Goal: Find specific page/section: Find specific page/section

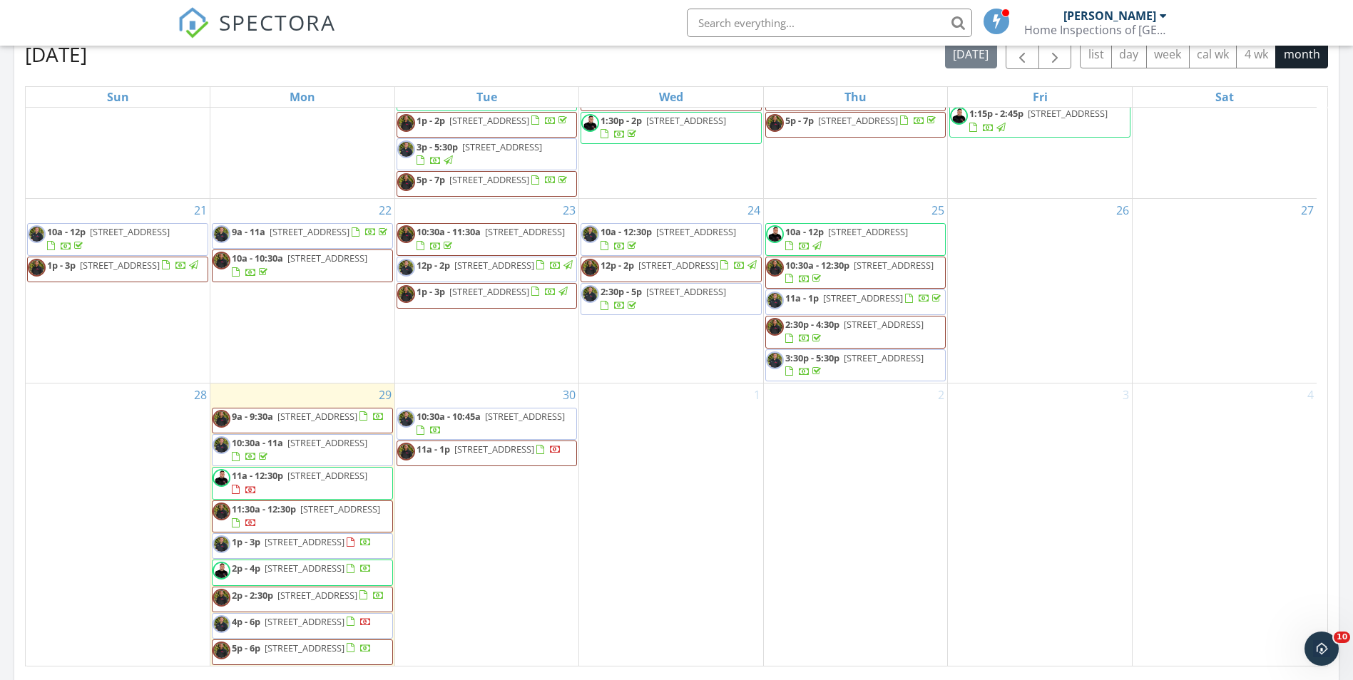
click at [754, 16] on input "text" at bounding box center [829, 23] width 285 height 29
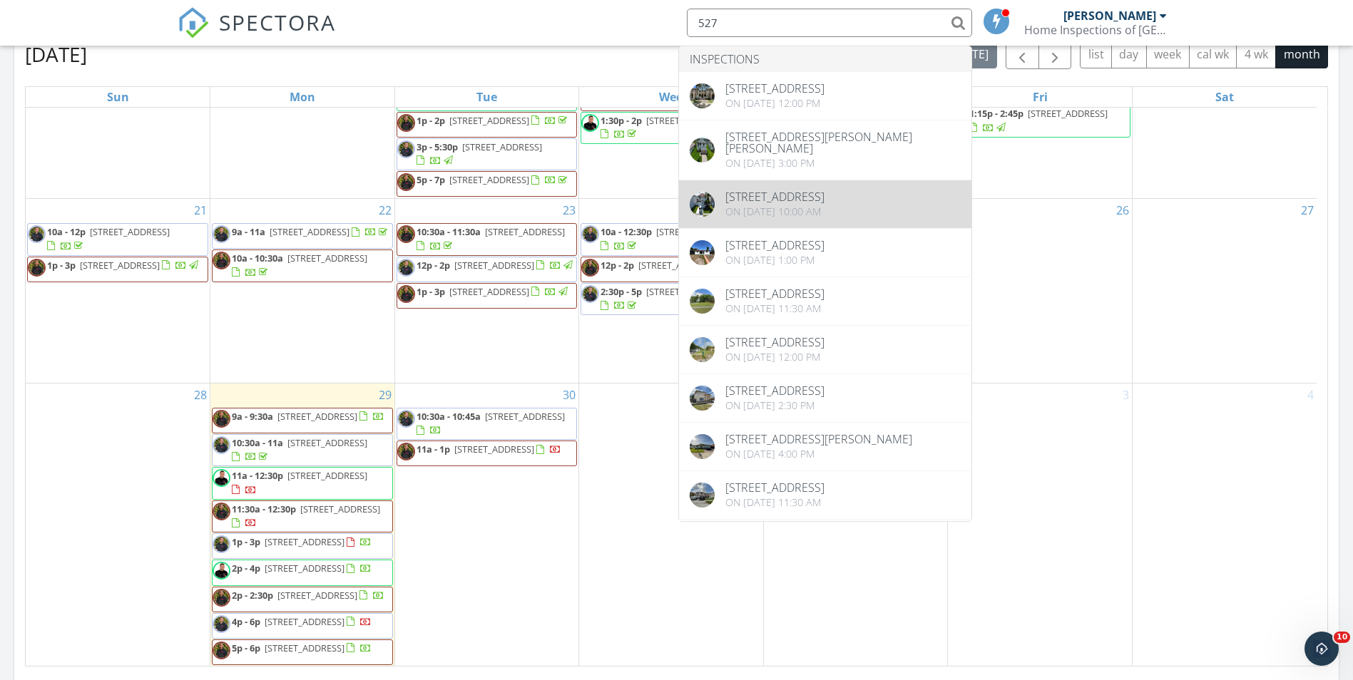
type input "527"
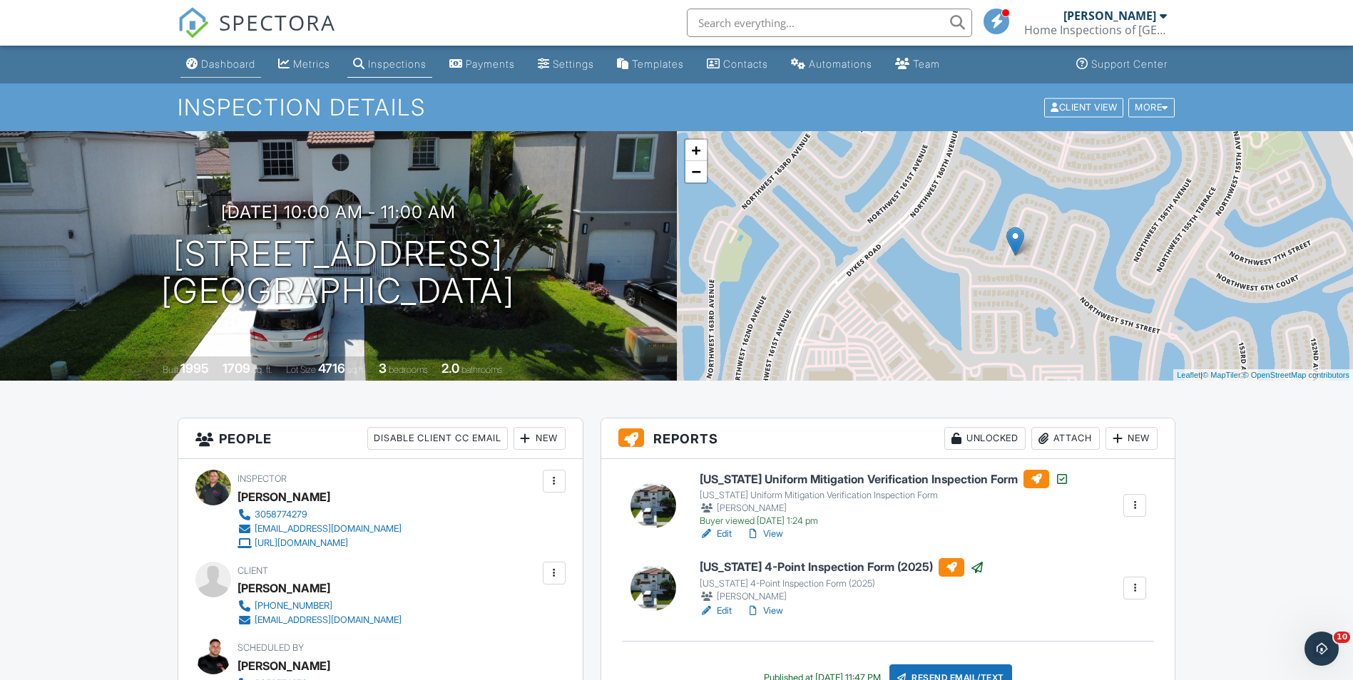
click at [210, 66] on div "Dashboard" at bounding box center [228, 64] width 54 height 12
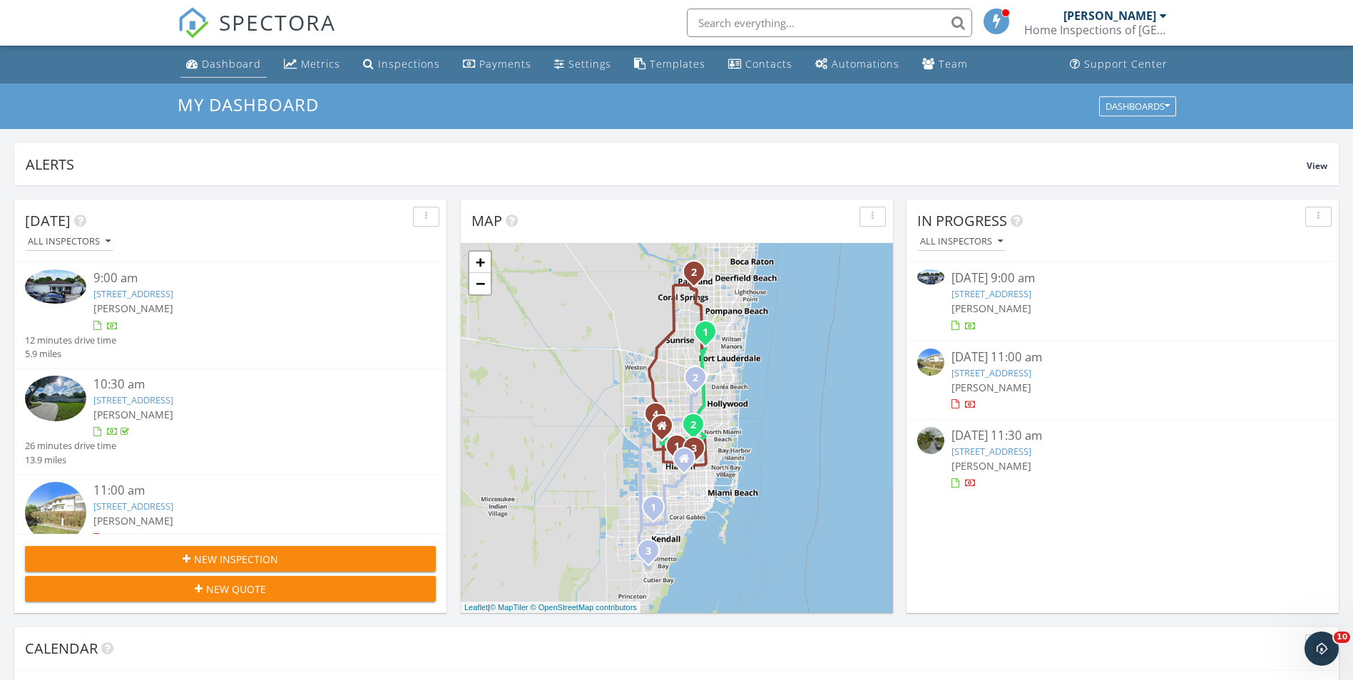
click at [227, 68] on div "Dashboard" at bounding box center [231, 64] width 59 height 14
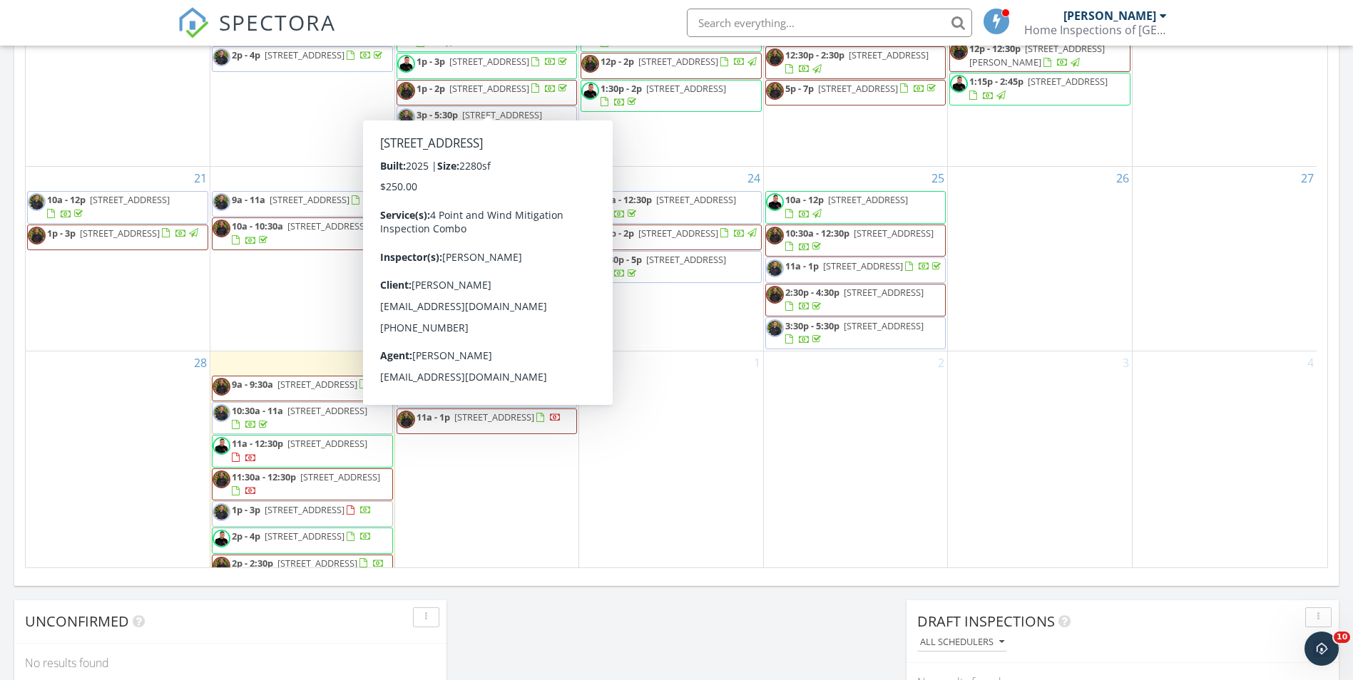
scroll to position [484, 0]
